Goal: Task Accomplishment & Management: Use online tool/utility

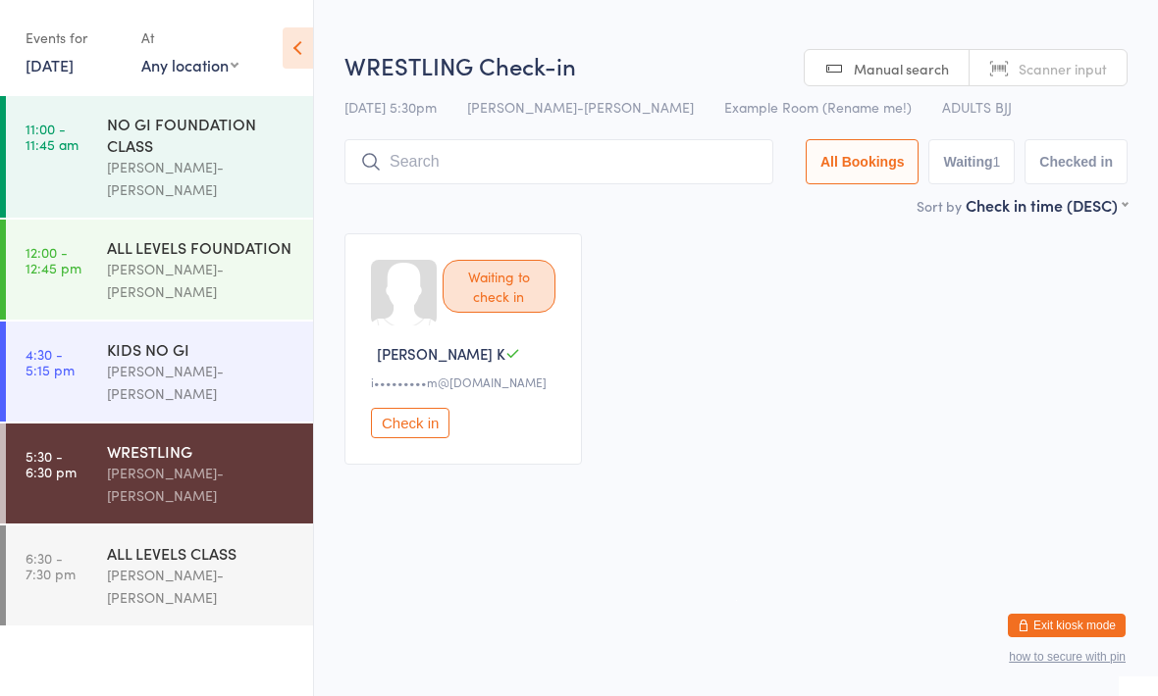
click at [643, 166] on input "search" at bounding box center [558, 161] width 429 height 45
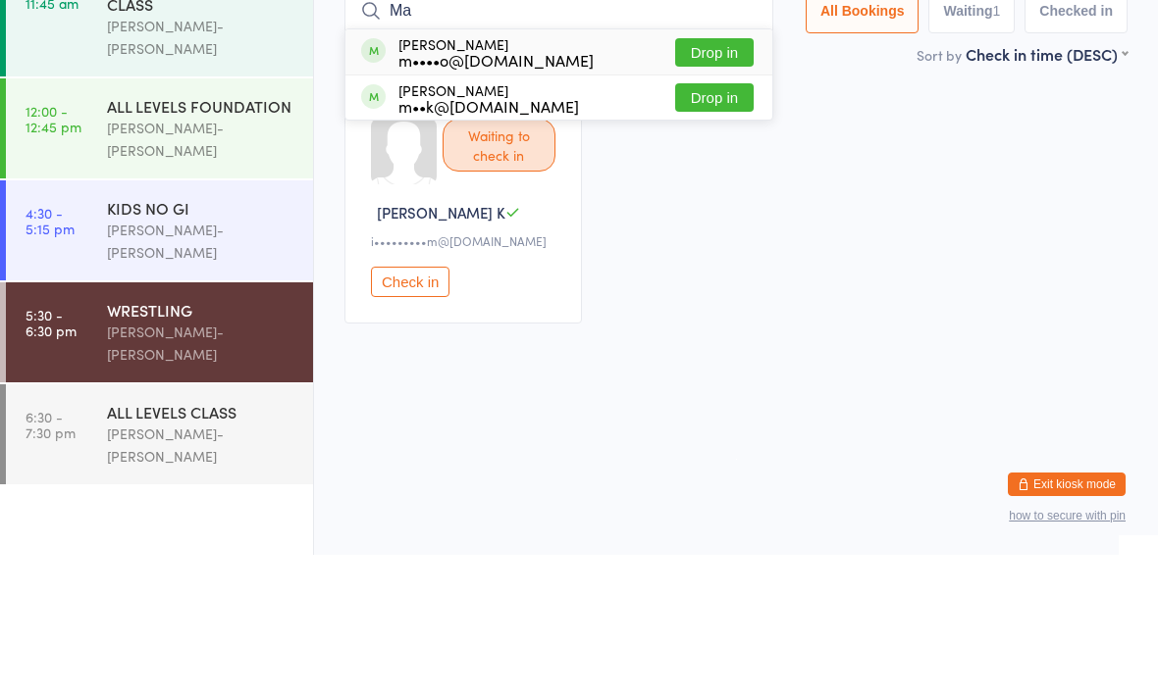
type input "M"
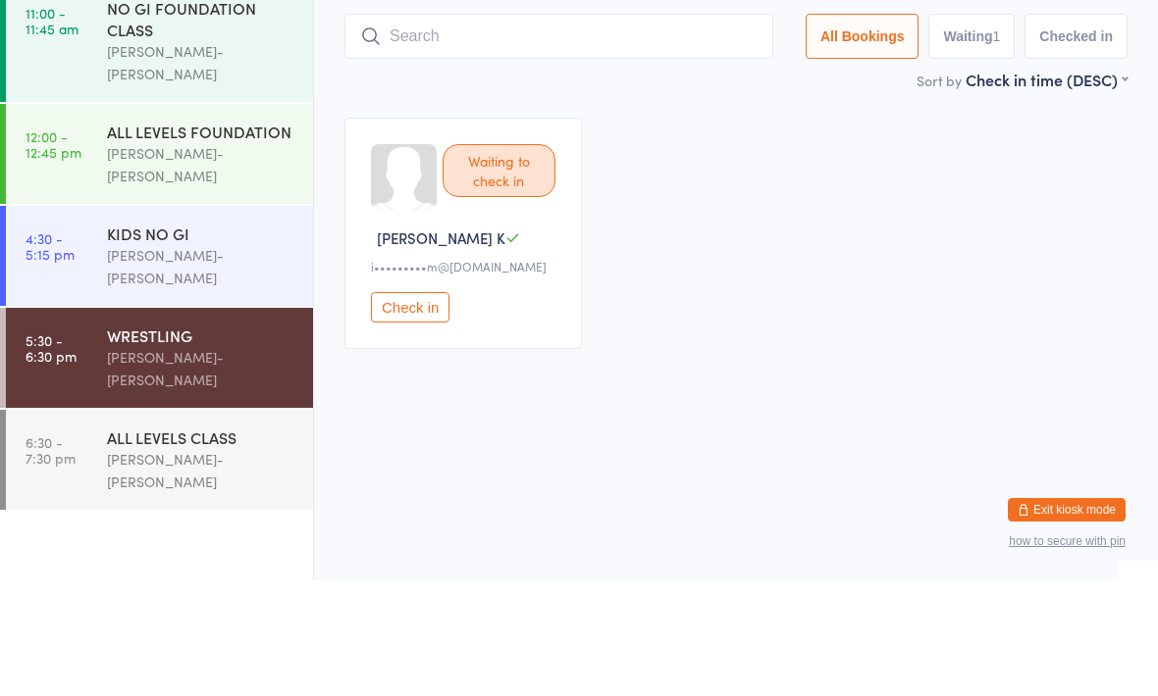
click at [104, 322] on link "4:30 - 5:15 pm KIDS NO GI [PERSON_NAME]-[PERSON_NAME]" at bounding box center [159, 372] width 307 height 100
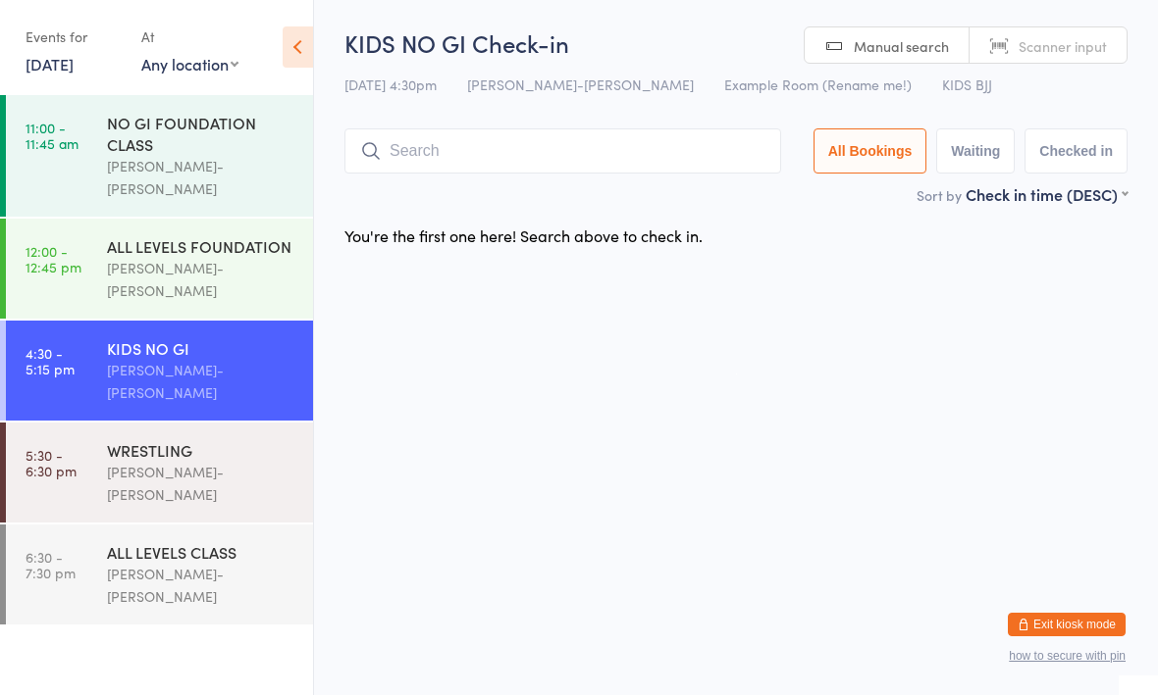
click at [550, 137] on input "search" at bounding box center [562, 151] width 437 height 45
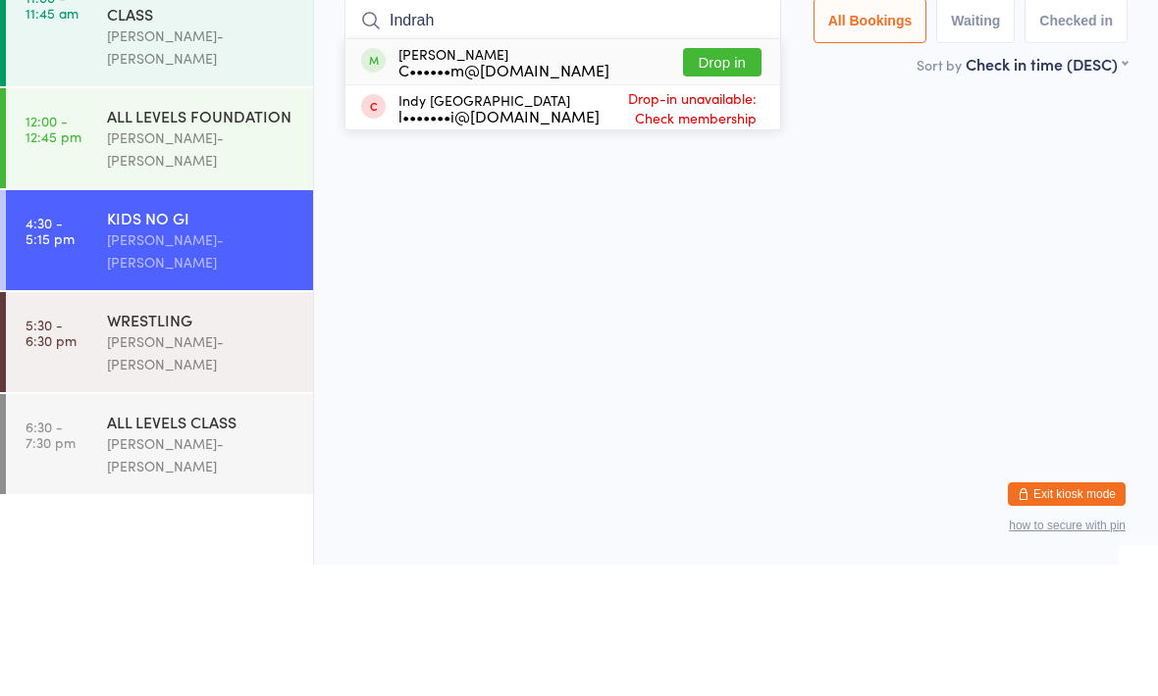
type input "Indrah"
click at [708, 180] on button "Drop in" at bounding box center [722, 194] width 78 height 28
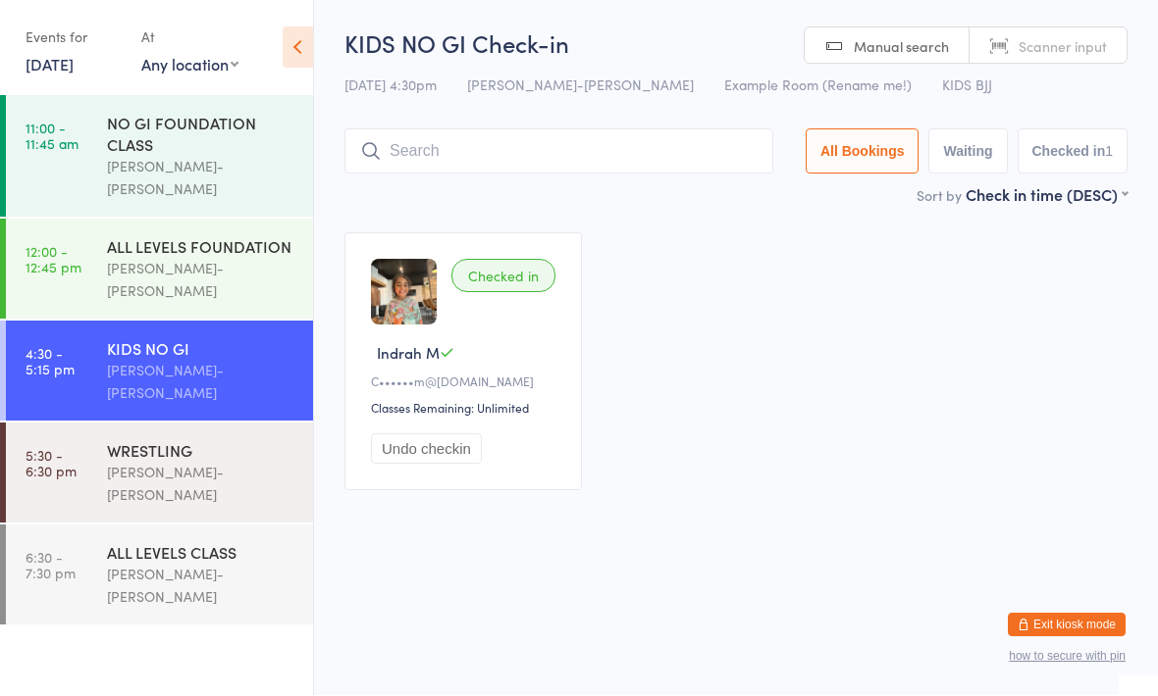
click at [142, 440] on div "WRESTLING" at bounding box center [201, 451] width 189 height 22
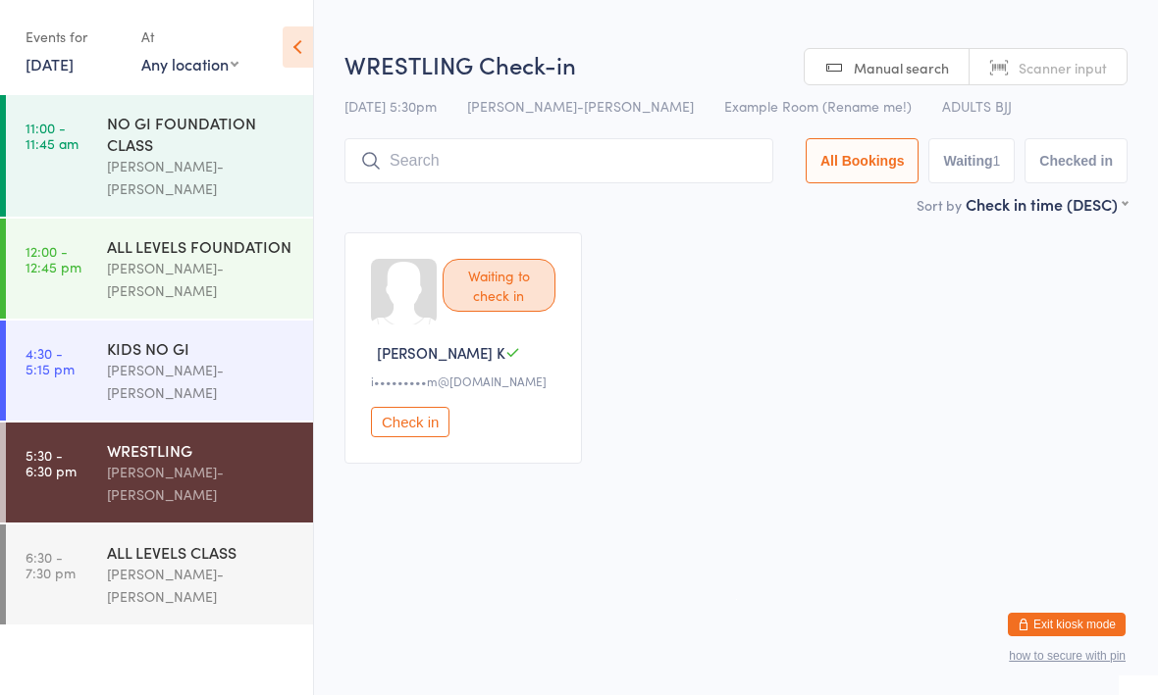
click at [423, 433] on button "Check in" at bounding box center [410, 423] width 78 height 30
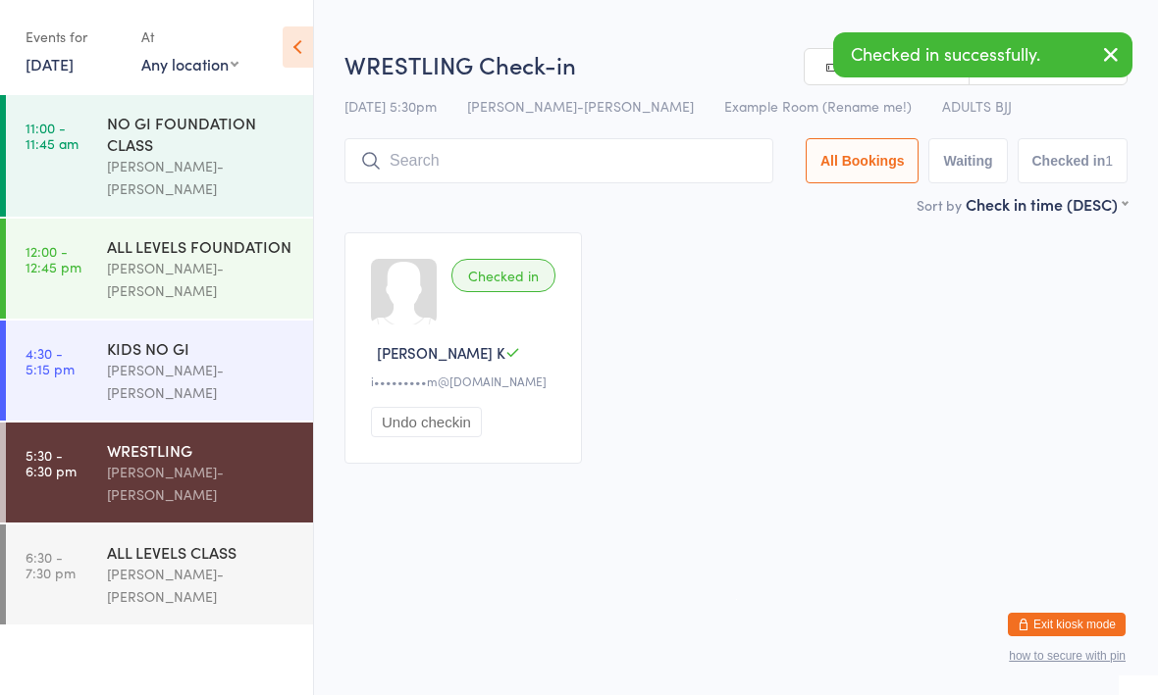
click at [217, 564] on div "[PERSON_NAME]-[PERSON_NAME]" at bounding box center [201, 586] width 189 height 45
